Goal: Information Seeking & Learning: Learn about a topic

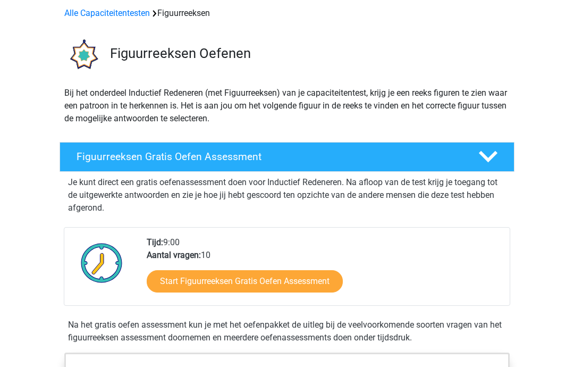
scroll to position [46, 0]
click at [172, 281] on link "Start Figuurreeksen Gratis Oefen Assessment" at bounding box center [245, 281] width 196 height 22
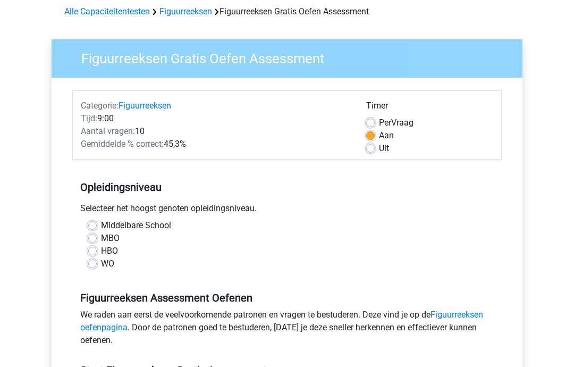
scroll to position [48, 0]
click at [101, 255] on label "HBO" at bounding box center [109, 250] width 17 height 13
click at [94, 255] on input "HBO" at bounding box center [92, 249] width 9 height 11
radio input "true"
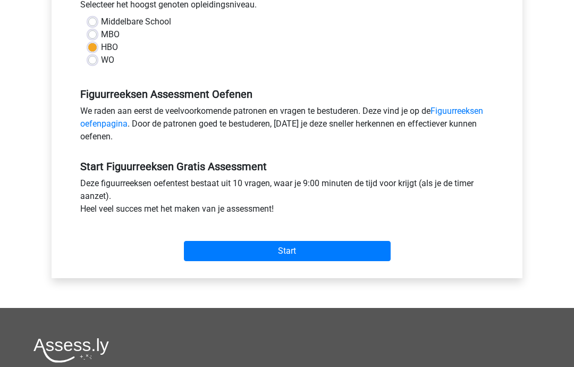
scroll to position [251, 0]
click at [210, 257] on input "Start" at bounding box center [287, 251] width 207 height 20
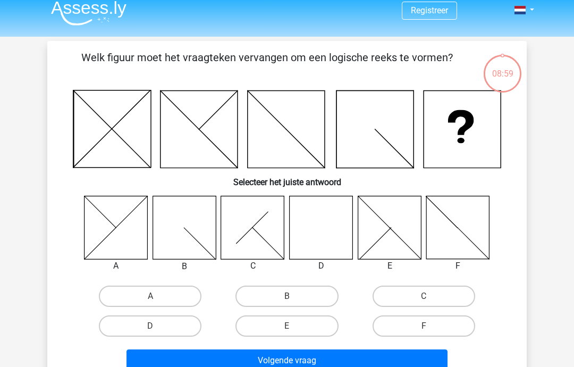
scroll to position [8, 0]
click at [132, 332] on label "D" at bounding box center [150, 325] width 103 height 21
click at [150, 332] on input "D" at bounding box center [153, 329] width 7 height 7
radio input "true"
click at [159, 366] on button "Volgende vraag" at bounding box center [287, 360] width 322 height 22
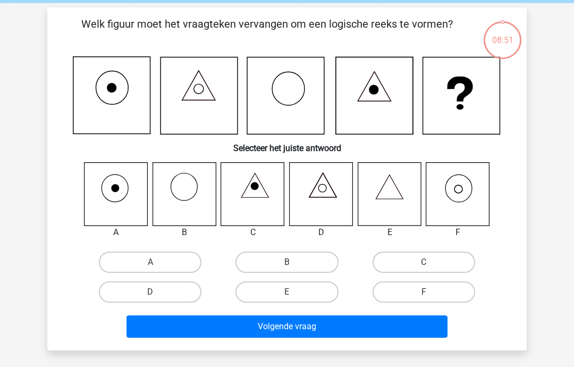
scroll to position [49, 0]
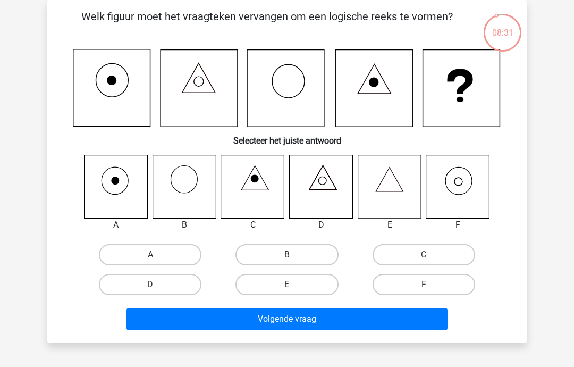
click at [431, 283] on label "F" at bounding box center [424, 284] width 103 height 21
click at [430, 284] on input "F" at bounding box center [427, 287] width 7 height 7
radio input "true"
click at [397, 326] on button "Volgende vraag" at bounding box center [287, 319] width 322 height 22
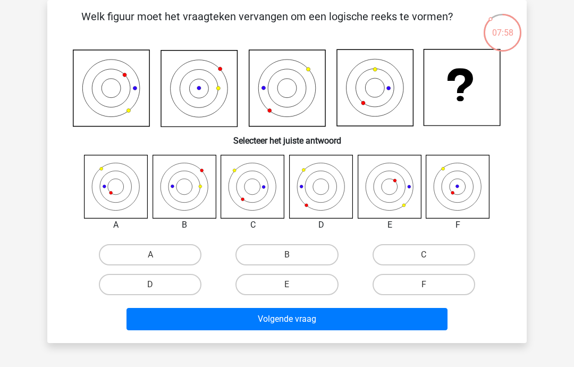
click at [453, 284] on label "F" at bounding box center [424, 284] width 103 height 21
click at [430, 284] on input "F" at bounding box center [427, 287] width 7 height 7
radio input "true"
click at [413, 324] on button "Volgende vraag" at bounding box center [287, 319] width 322 height 22
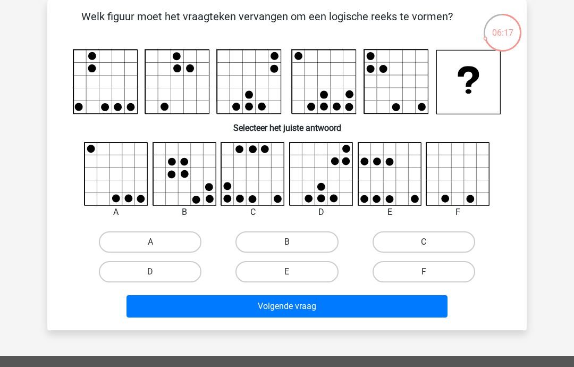
click at [403, 244] on label "C" at bounding box center [424, 241] width 103 height 21
click at [424, 244] on input "C" at bounding box center [427, 245] width 7 height 7
radio input "true"
click at [351, 304] on button "Volgende vraag" at bounding box center [287, 306] width 322 height 22
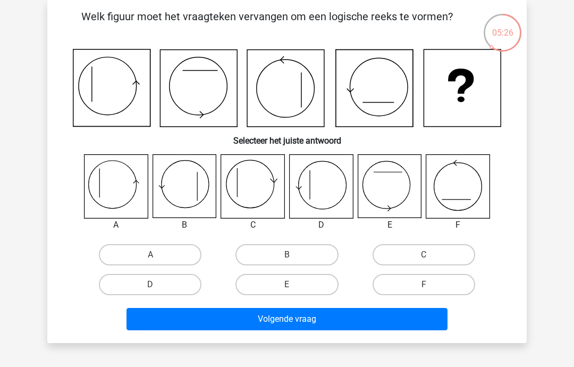
click at [109, 171] on icon at bounding box center [116, 186] width 63 height 63
click at [137, 254] on label "A" at bounding box center [150, 254] width 103 height 21
click at [150, 255] on input "A" at bounding box center [153, 258] width 7 height 7
radio input "true"
click at [196, 313] on button "Volgende vraag" at bounding box center [287, 319] width 322 height 22
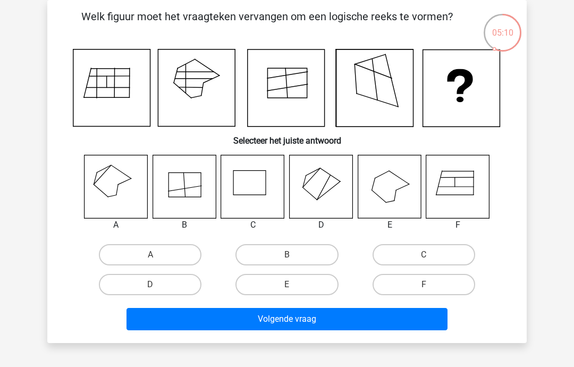
click at [114, 187] on icon at bounding box center [116, 186] width 63 height 63
click at [114, 183] on icon at bounding box center [116, 186] width 63 height 63
click at [157, 252] on label "A" at bounding box center [150, 254] width 103 height 21
click at [157, 255] on input "A" at bounding box center [153, 258] width 7 height 7
radio input "true"
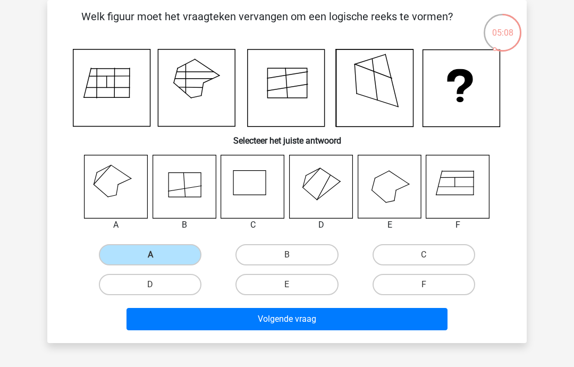
click at [193, 325] on button "Volgende vraag" at bounding box center [287, 319] width 322 height 22
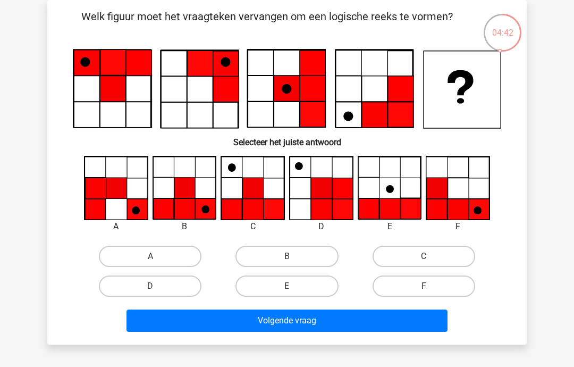
click at [284, 260] on label "B" at bounding box center [286, 256] width 103 height 21
click at [287, 260] on input "B" at bounding box center [290, 259] width 7 height 7
radio input "true"
click at [281, 325] on button "Volgende vraag" at bounding box center [287, 320] width 322 height 22
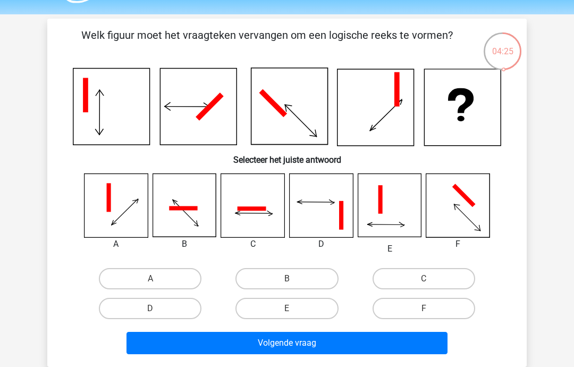
scroll to position [25, 0]
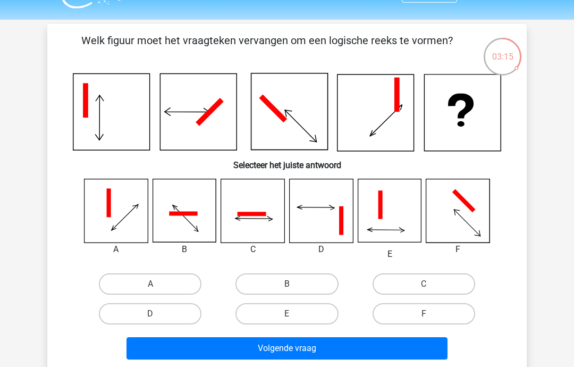
click at [249, 213] on icon at bounding box center [252, 214] width 29 height 4
click at [410, 285] on label "C" at bounding box center [424, 283] width 103 height 21
click at [424, 285] on input "C" at bounding box center [427, 287] width 7 height 7
radio input "true"
click at [337, 350] on button "Volgende vraag" at bounding box center [287, 348] width 322 height 22
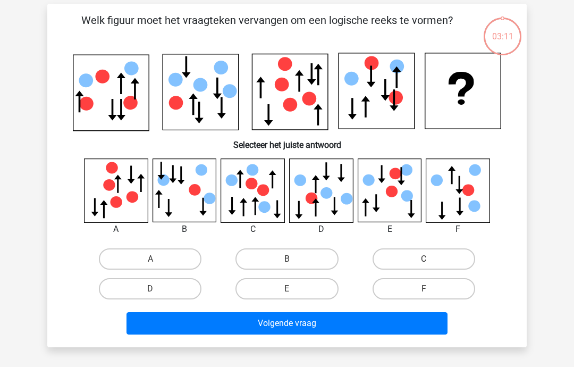
scroll to position [49, 0]
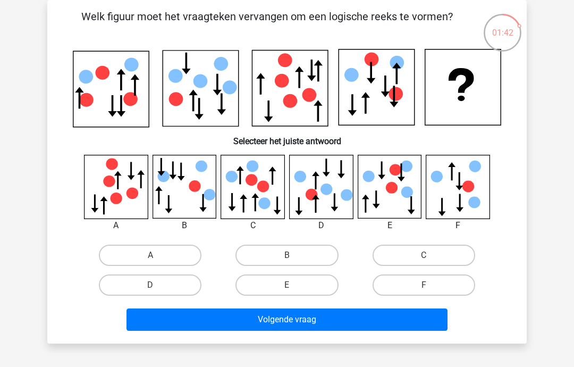
click at [402, 285] on label "F" at bounding box center [424, 284] width 103 height 21
click at [424, 285] on input "F" at bounding box center [427, 288] width 7 height 7
radio input "true"
click at [378, 312] on button "Volgende vraag" at bounding box center [287, 319] width 322 height 22
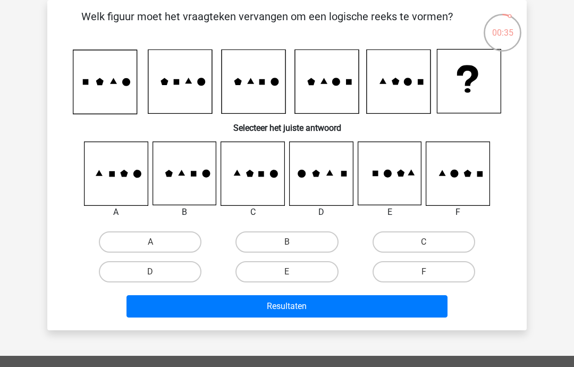
click at [390, 241] on label "C" at bounding box center [424, 241] width 103 height 21
click at [424, 242] on input "C" at bounding box center [427, 245] width 7 height 7
radio input "true"
click at [342, 300] on button "Resultaten" at bounding box center [287, 306] width 322 height 22
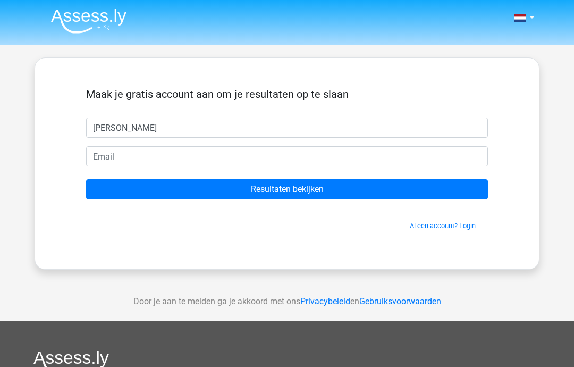
type input "[PERSON_NAME]"
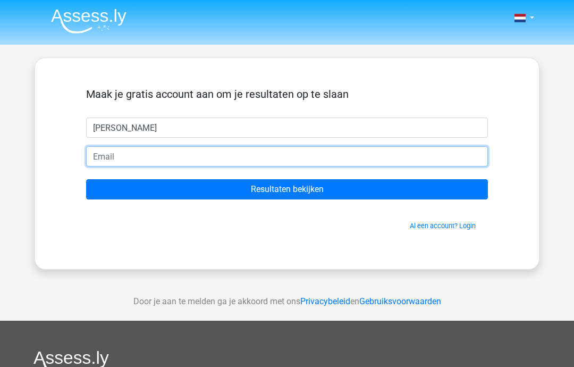
click at [101, 164] on input "email" at bounding box center [287, 156] width 402 height 20
type input "am130141@leerling.almendecollege.nl"
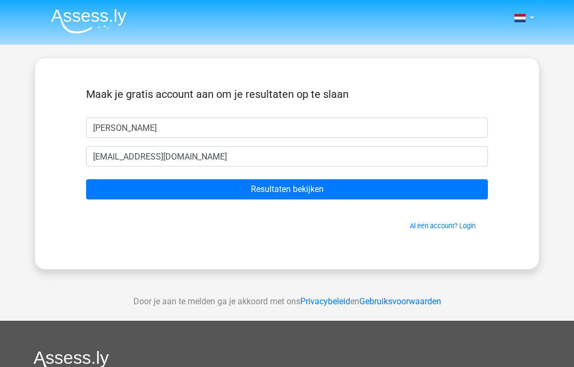
click at [113, 190] on input "Resultaten bekijken" at bounding box center [287, 189] width 402 height 20
click at [413, 195] on input "Resultaten bekijken" at bounding box center [287, 189] width 402 height 20
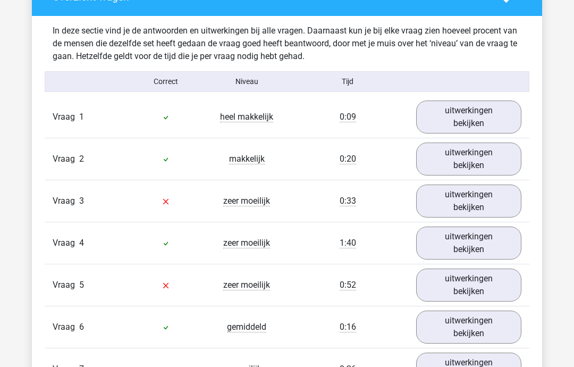
scroll to position [816, 0]
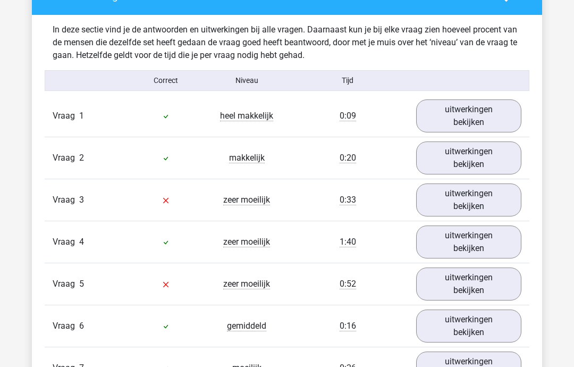
click at [460, 246] on link "uitwerkingen bekijken" at bounding box center [468, 241] width 105 height 33
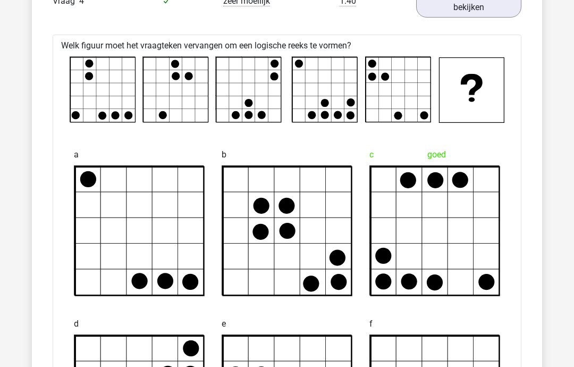
scroll to position [1061, 0]
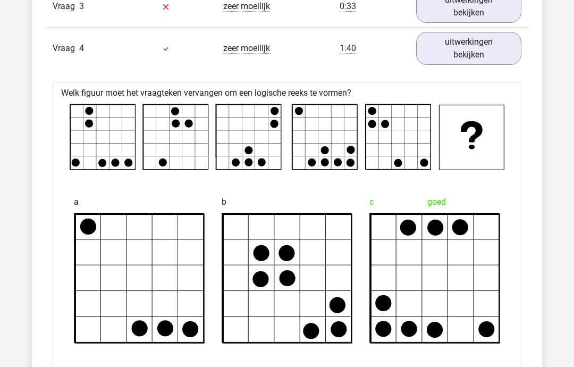
click at [443, 57] on link "uitwerkingen bekijken" at bounding box center [468, 48] width 105 height 33
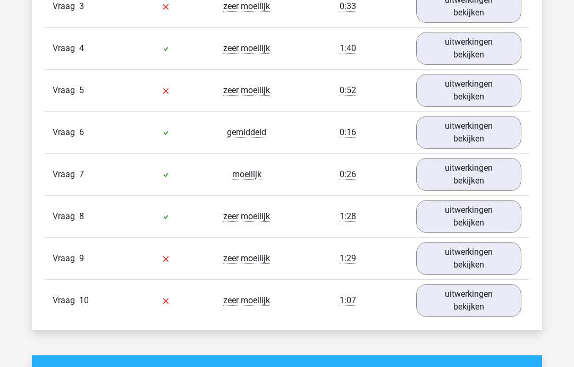
click at [451, 260] on link "uitwerkingen bekijken" at bounding box center [468, 258] width 105 height 33
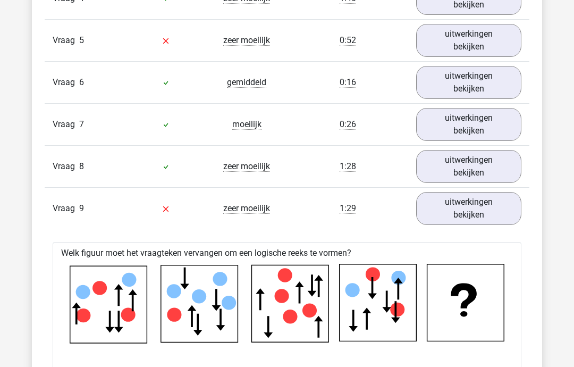
scroll to position [1060, 0]
click at [479, 211] on link "uitwerkingen bekijken" at bounding box center [468, 208] width 105 height 33
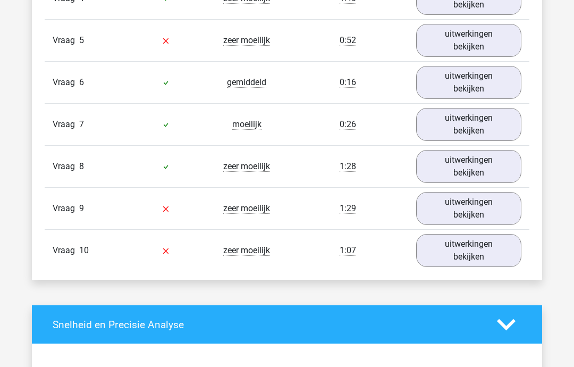
click at [451, 257] on link "uitwerkingen bekijken" at bounding box center [468, 250] width 105 height 33
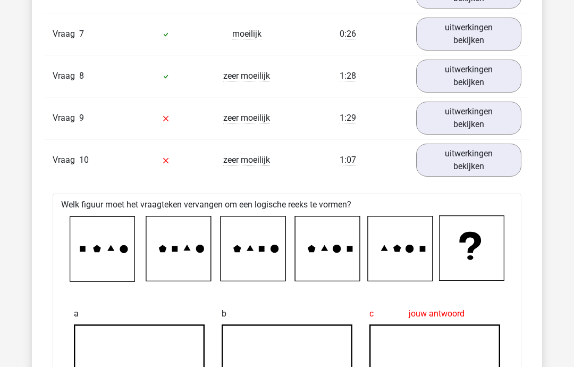
scroll to position [1150, 0]
click at [479, 170] on link "uitwerkingen bekijken" at bounding box center [468, 160] width 105 height 33
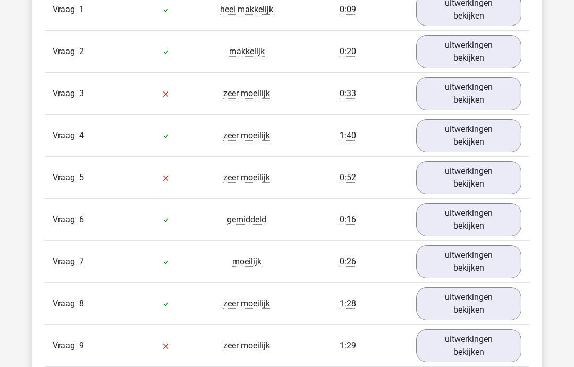
scroll to position [923, 0]
click at [488, 176] on link "uitwerkingen bekijken" at bounding box center [468, 177] width 105 height 33
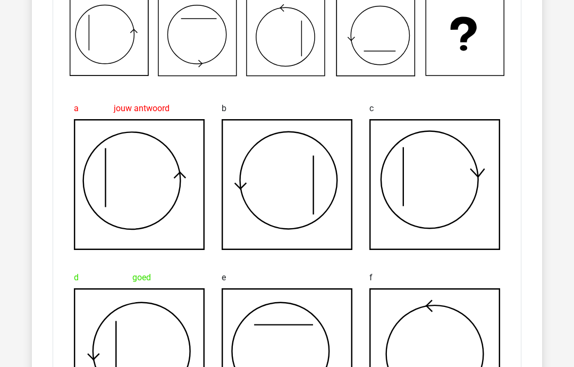
scroll to position [1157, 0]
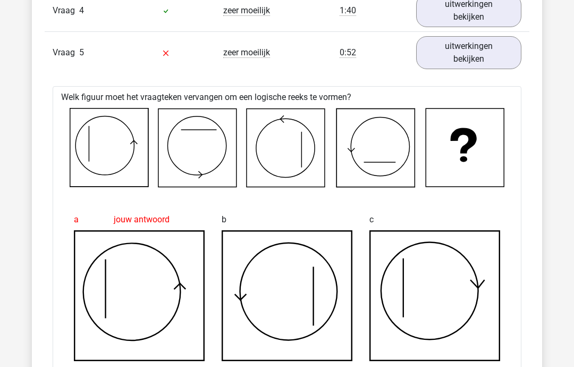
click at [477, 53] on link "uitwerkingen bekijken" at bounding box center [468, 53] width 105 height 33
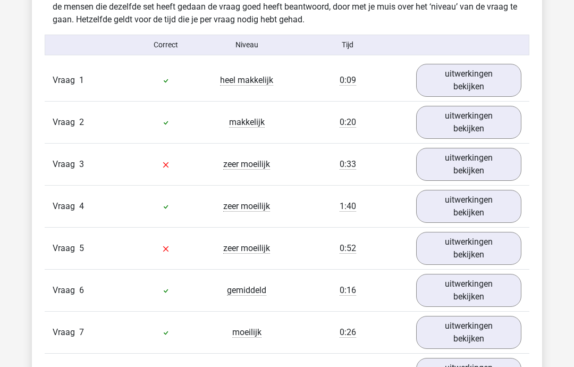
scroll to position [851, 0]
click at [457, 209] on link "uitwerkingen bekijken" at bounding box center [468, 206] width 105 height 33
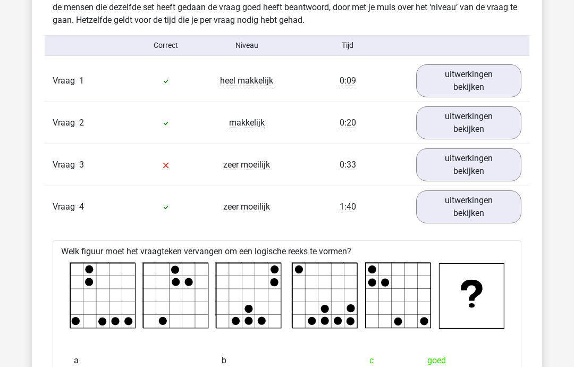
click at [460, 199] on link "uitwerkingen bekijken" at bounding box center [468, 206] width 105 height 33
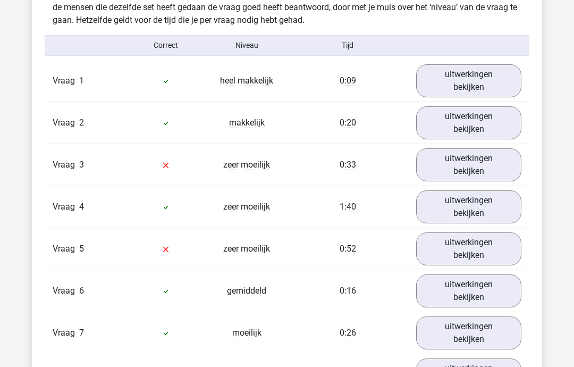
click at [471, 71] on link "uitwerkingen bekijken" at bounding box center [468, 80] width 105 height 33
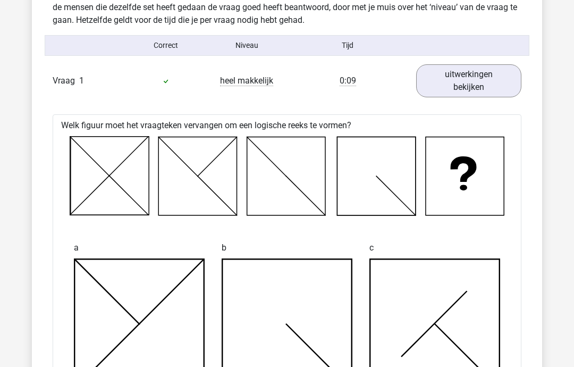
click at [482, 76] on link "uitwerkingen bekijken" at bounding box center [468, 80] width 105 height 33
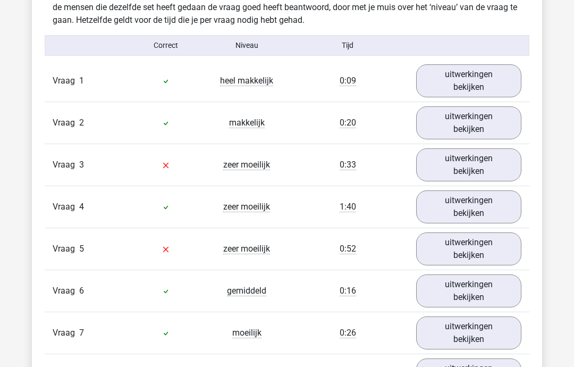
click at [457, 129] on link "uitwerkingen bekijken" at bounding box center [468, 122] width 105 height 33
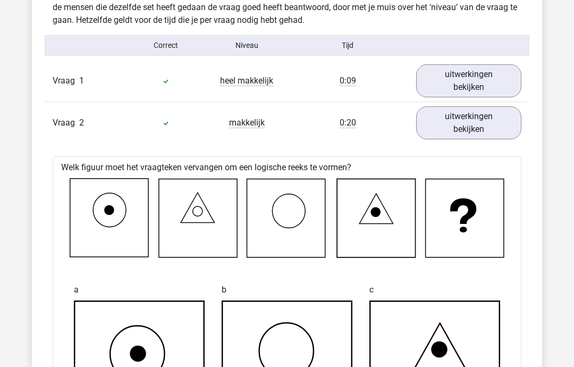
click at [462, 125] on link "uitwerkingen bekijken" at bounding box center [468, 122] width 105 height 33
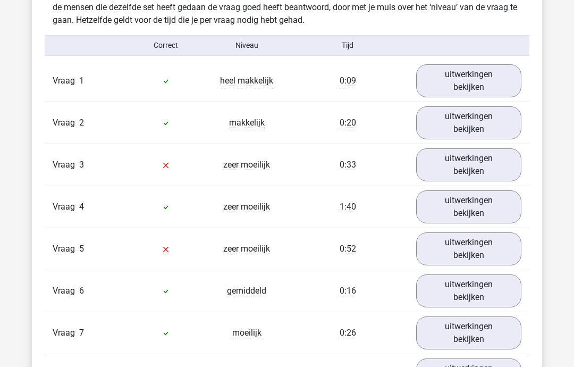
click at [452, 171] on link "uitwerkingen bekijken" at bounding box center [468, 164] width 105 height 33
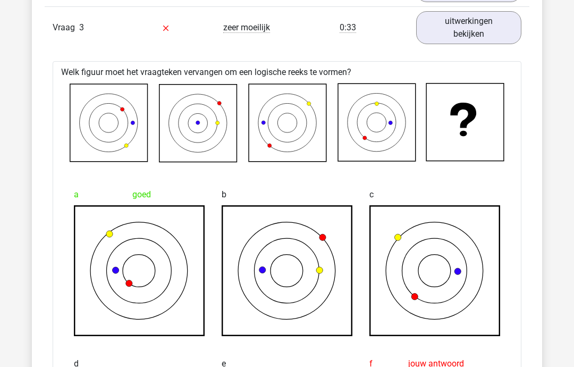
scroll to position [987, 0]
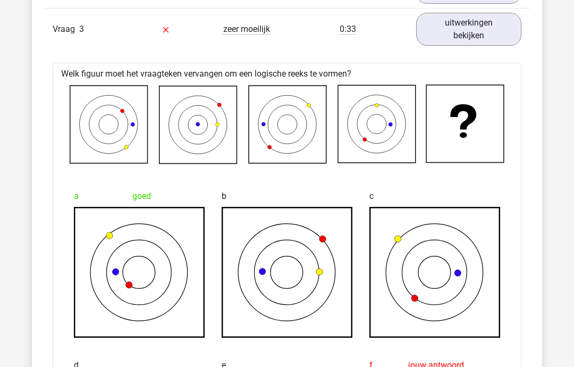
click at [466, 44] on link "uitwerkingen bekijken" at bounding box center [468, 29] width 105 height 33
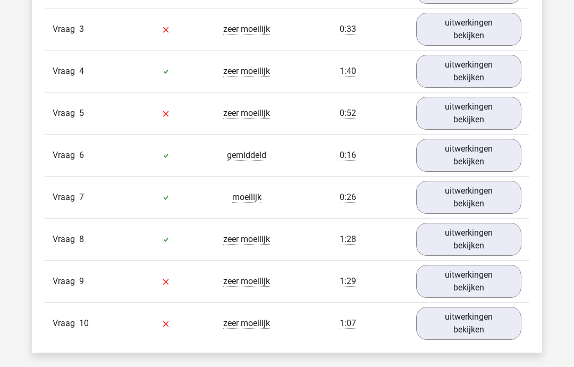
click at [477, 153] on link "uitwerkingen bekijken" at bounding box center [468, 155] width 105 height 33
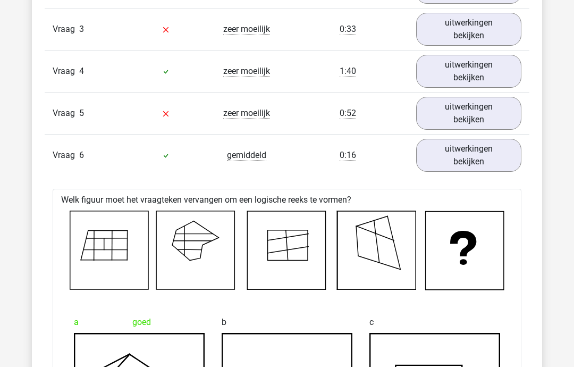
click at [479, 154] on link "uitwerkingen bekijken" at bounding box center [468, 155] width 105 height 33
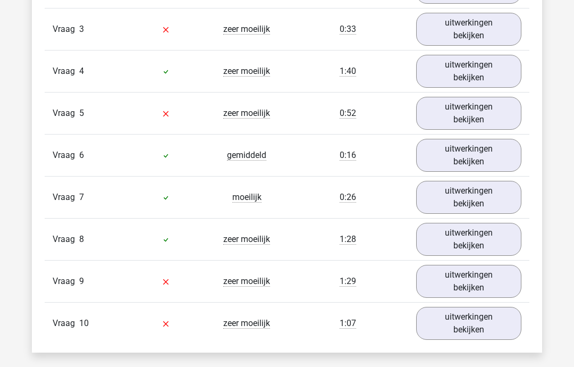
click at [454, 201] on link "uitwerkingen bekijken" at bounding box center [468, 197] width 105 height 33
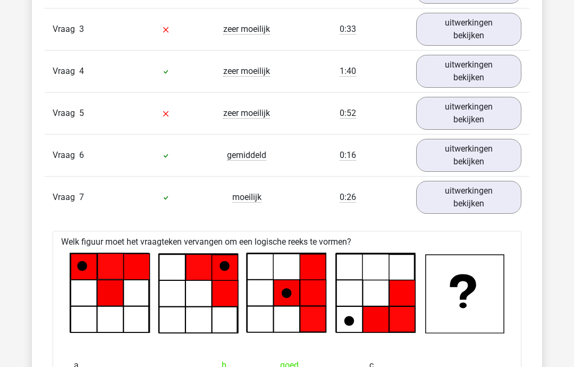
click at [459, 202] on link "uitwerkingen bekijken" at bounding box center [468, 197] width 105 height 33
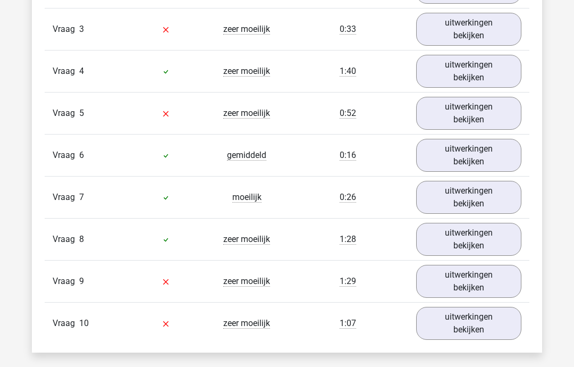
click at [460, 198] on link "uitwerkingen bekijken" at bounding box center [468, 197] width 105 height 33
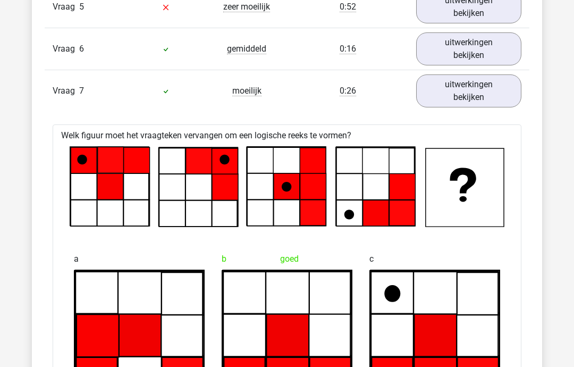
scroll to position [1093, 0]
click at [466, 96] on link "uitwerkingen bekijken" at bounding box center [468, 90] width 105 height 33
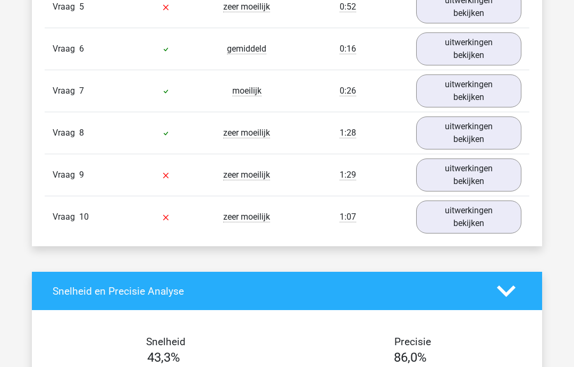
click at [483, 136] on link "uitwerkingen bekijken" at bounding box center [468, 132] width 105 height 33
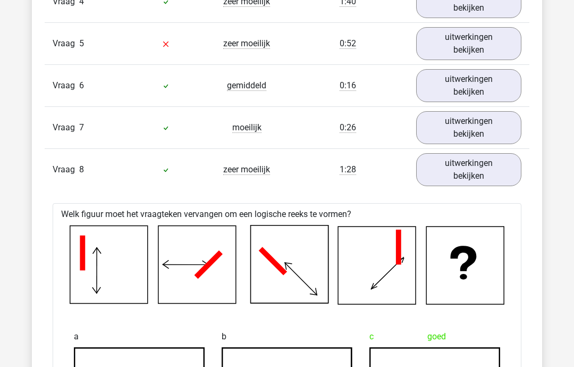
click at [470, 170] on link "uitwerkingen bekijken" at bounding box center [468, 170] width 105 height 33
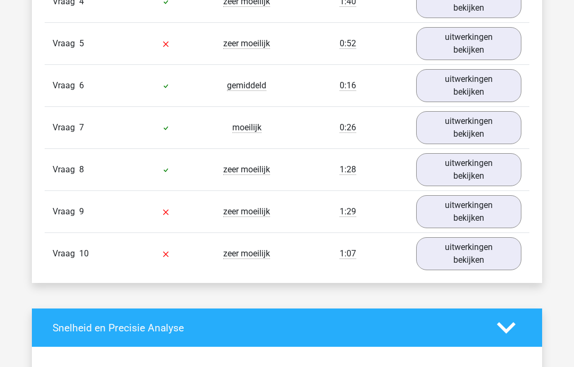
click at [439, 225] on link "uitwerkingen bekijken" at bounding box center [468, 211] width 105 height 33
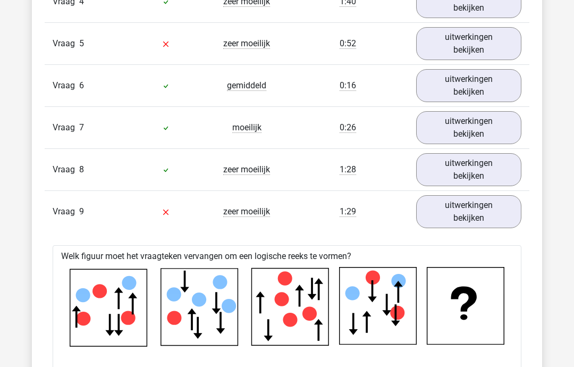
click at [446, 220] on link "uitwerkingen bekijken" at bounding box center [468, 211] width 105 height 33
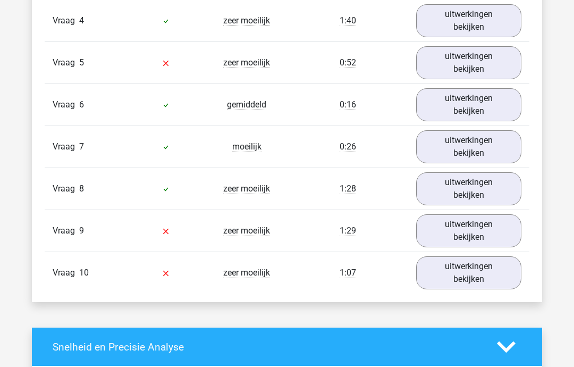
scroll to position [1037, 0]
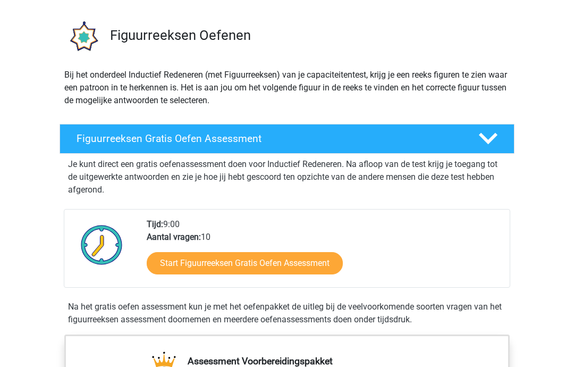
scroll to position [65, 0]
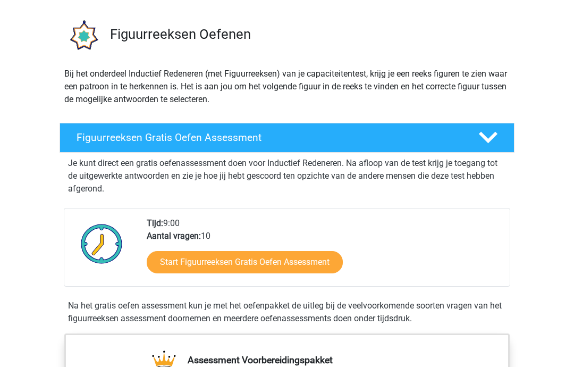
click at [161, 261] on link "Start Figuurreeksen Gratis Oefen Assessment" at bounding box center [245, 262] width 196 height 22
